Goal: Navigation & Orientation: Find specific page/section

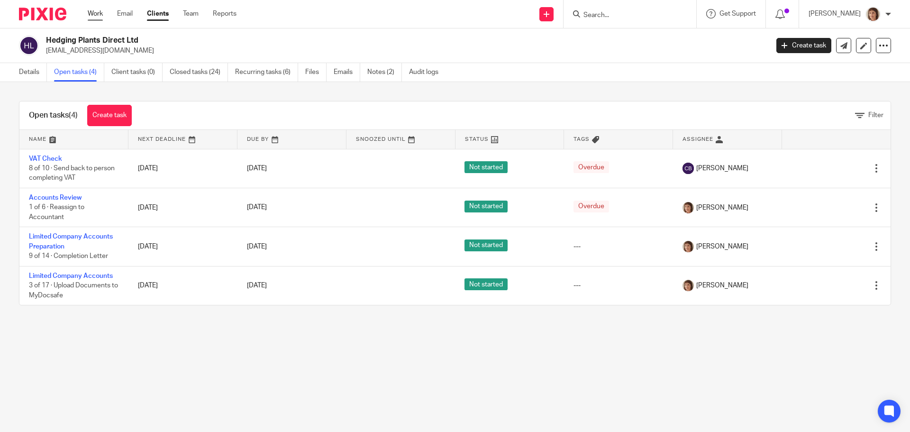
click at [94, 10] on link "Work" at bounding box center [95, 13] width 15 height 9
